Goal: Check status: Check status

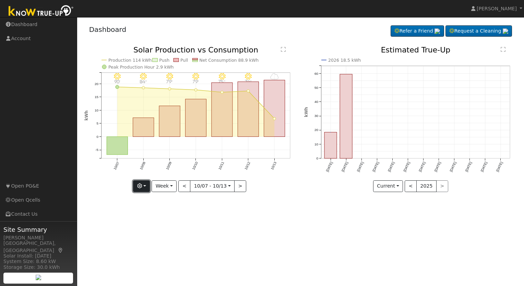
click at [148, 184] on button "button" at bounding box center [141, 186] width 17 height 12
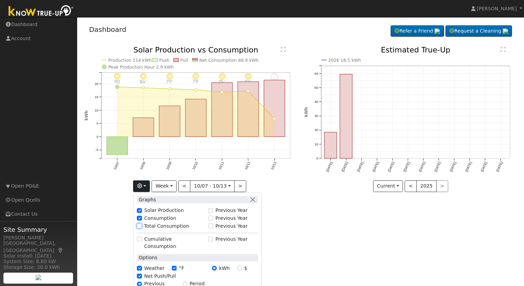
click at [142, 225] on input "Total Consumption" at bounding box center [139, 225] width 5 height 5
checkbox input "true"
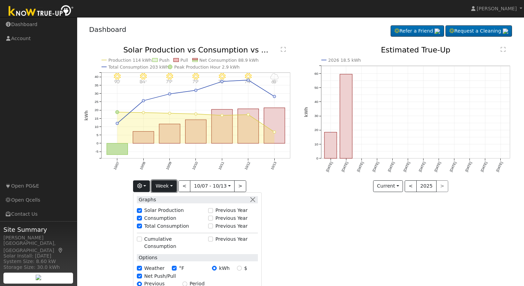
click at [174, 186] on button "Week" at bounding box center [163, 186] width 25 height 12
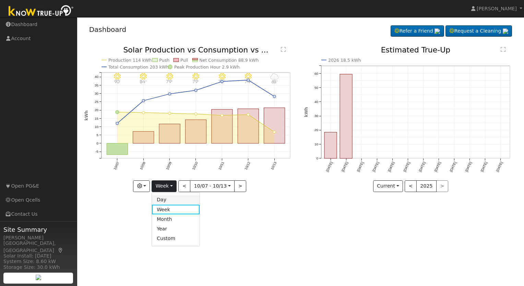
click at [170, 199] on link "Day" at bounding box center [176, 200] width 48 height 10
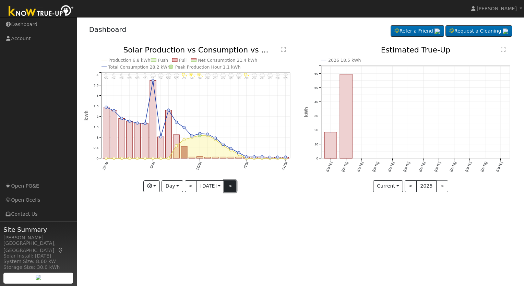
click at [234, 187] on button ">" at bounding box center [230, 186] width 12 height 12
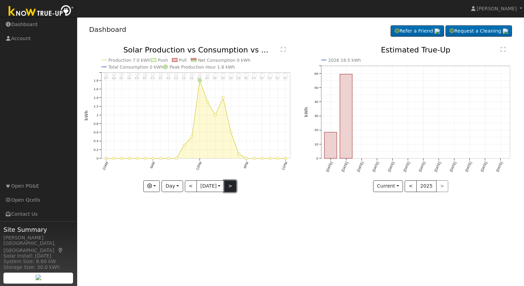
click at [234, 187] on button ">" at bounding box center [230, 186] width 12 height 12
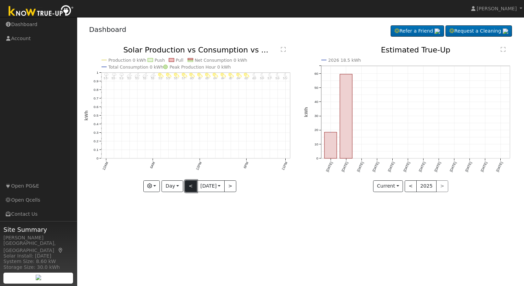
click at [189, 184] on button "<" at bounding box center [191, 186] width 12 height 12
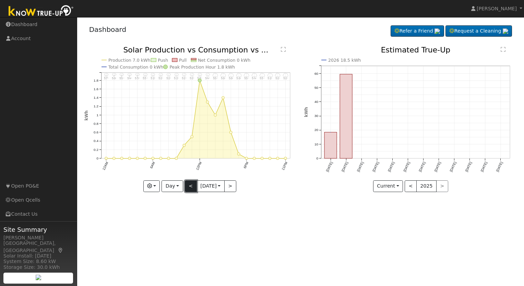
click at [189, 184] on button "<" at bounding box center [191, 186] width 12 height 12
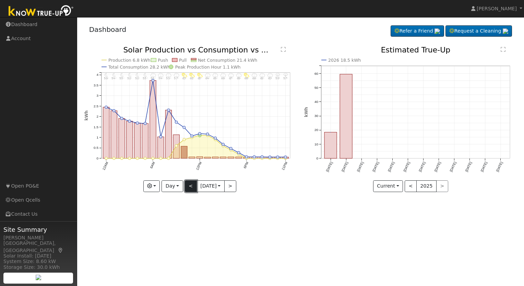
click at [186, 188] on button "<" at bounding box center [191, 186] width 12 height 12
type input "[DATE]"
